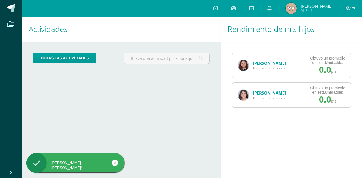
click at [247, 65] on img at bounding box center [243, 65] width 11 height 11
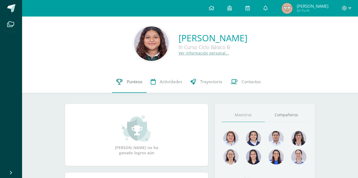
click at [138, 79] on span "Punteos" at bounding box center [135, 82] width 16 height 6
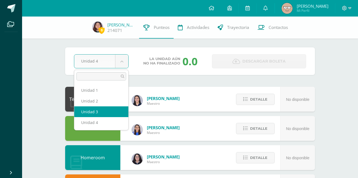
select select "Unidad 3"
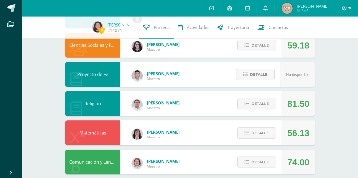
scroll to position [142, 0]
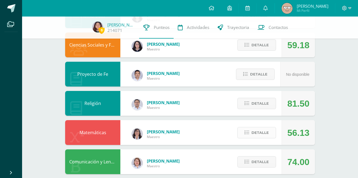
click at [252, 128] on span "Detalle" at bounding box center [259, 133] width 17 height 10
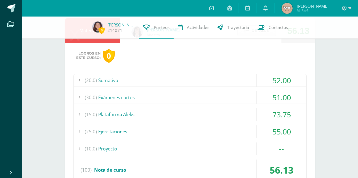
scroll to position [245, 0]
click at [179, 83] on div "(20.0) Sumativo" at bounding box center [190, 80] width 233 height 12
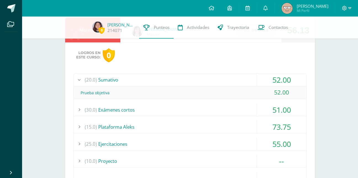
click at [179, 83] on div "(20.0) Sumativo" at bounding box center [190, 80] width 233 height 12
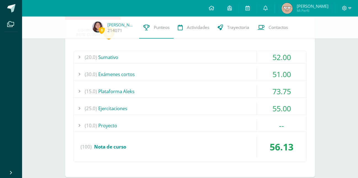
scroll to position [268, 0]
click at [160, 122] on div "(10.0) Proyecto" at bounding box center [190, 125] width 233 height 12
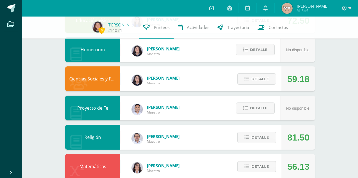
scroll to position [0, 0]
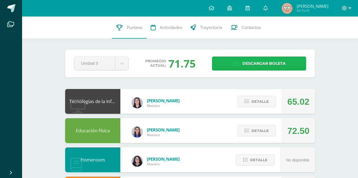
click at [249, 65] on span "Descargar boleta" at bounding box center [263, 64] width 43 height 14
